Goal: Information Seeking & Learning: Check status

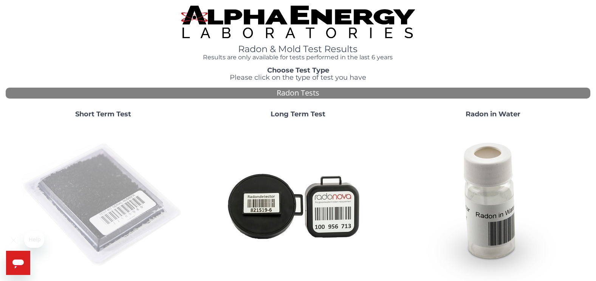
click at [70, 176] on img at bounding box center [103, 205] width 163 height 163
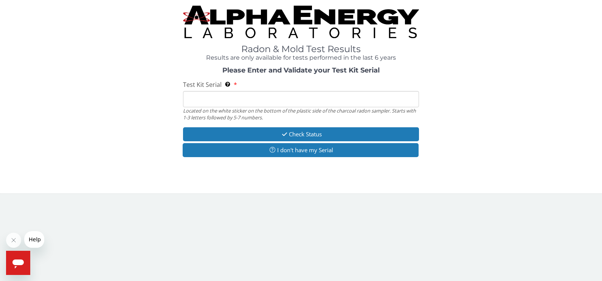
click at [195, 100] on input "Test Kit Serial Located on the white sticker on the bottom of the plastic side …" at bounding box center [301, 99] width 236 height 16
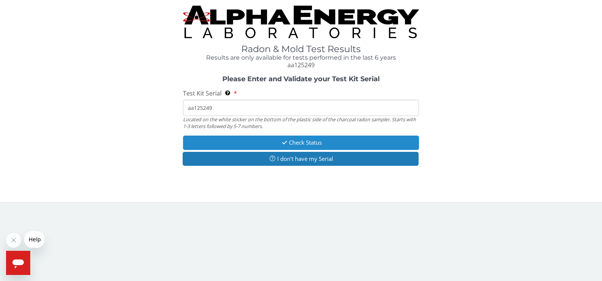
type input "aa125249"
click at [307, 146] on button "Check Status" at bounding box center [301, 143] width 236 height 14
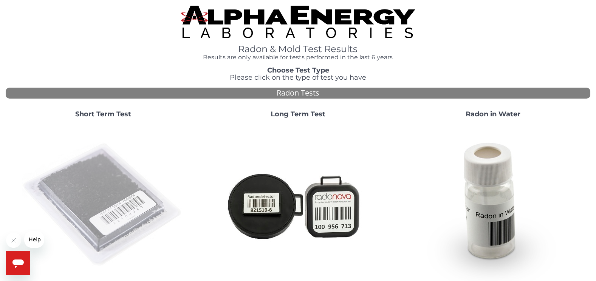
click at [79, 188] on img at bounding box center [103, 205] width 163 height 163
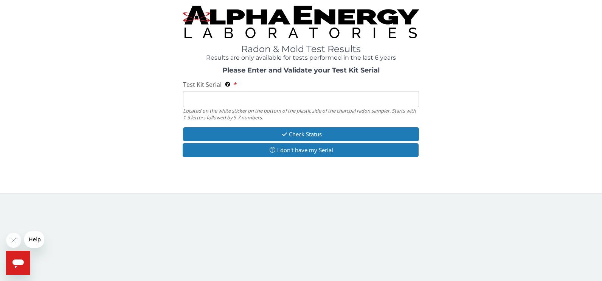
click at [326, 97] on input "Test Kit Serial Located on the white sticker on the bottom of the plastic side …" at bounding box center [301, 99] width 236 height 16
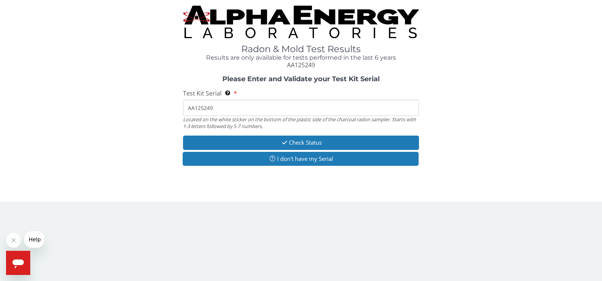
type input "AA125249"
click at [248, 194] on div "Radon & Mold Test Results Results are only available for tests performed in the…" at bounding box center [301, 101] width 602 height 202
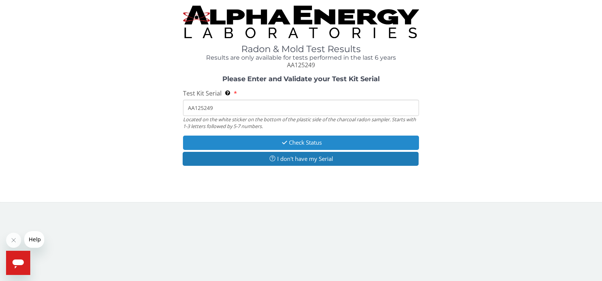
click at [333, 141] on button "Check Status" at bounding box center [301, 143] width 236 height 14
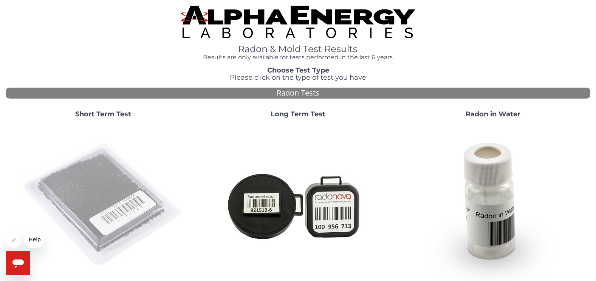
click at [98, 191] on img at bounding box center [103, 205] width 163 height 163
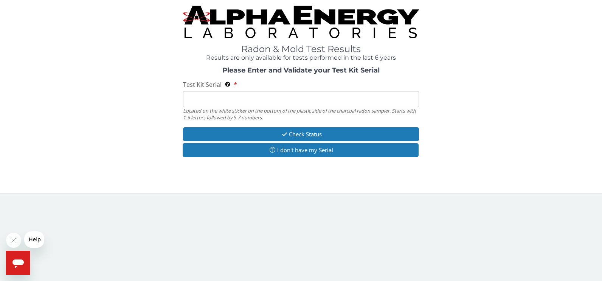
click at [214, 94] on input "Test Kit Serial Located on the white sticker on the bottom of the plastic side …" at bounding box center [301, 99] width 236 height 16
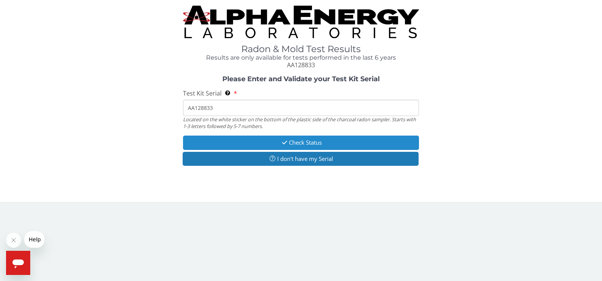
type input "AA128833"
click at [293, 142] on button "Check Status" at bounding box center [301, 143] width 236 height 14
